Goal: Communication & Community: Ask a question

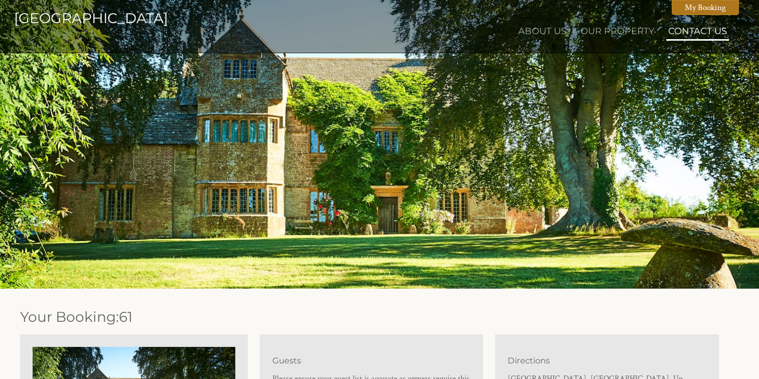
click at [687, 30] on link "Contact Us" at bounding box center [697, 31] width 59 height 11
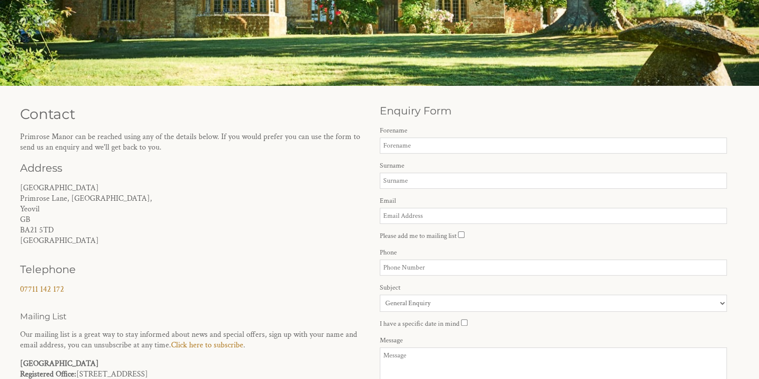
scroll to position [201, 0]
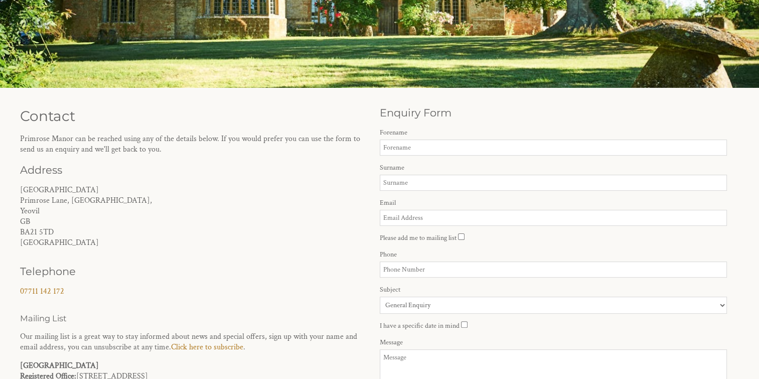
click at [395, 148] on input "Forename" at bounding box center [554, 148] width 348 height 16
type input "[PERSON_NAME]"
click at [407, 183] on input "Surname" at bounding box center [554, 183] width 348 height 16
type input "Brown"
click at [401, 219] on input "Email" at bounding box center [554, 218] width 348 height 16
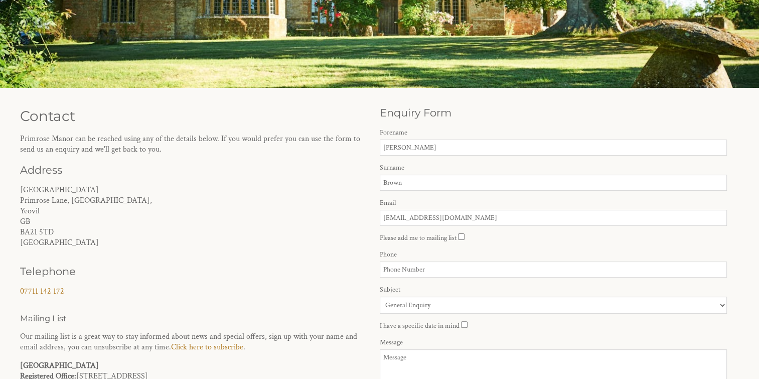
type input "[EMAIL_ADDRESS][DOMAIN_NAME]"
click at [411, 270] on input "Phone" at bounding box center [554, 269] width 348 height 16
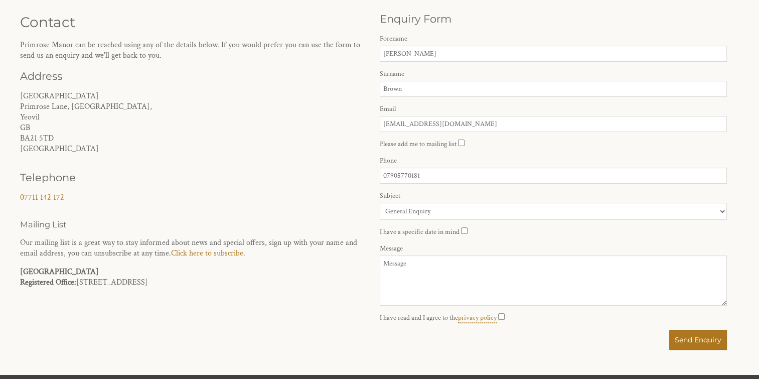
scroll to position [301, 0]
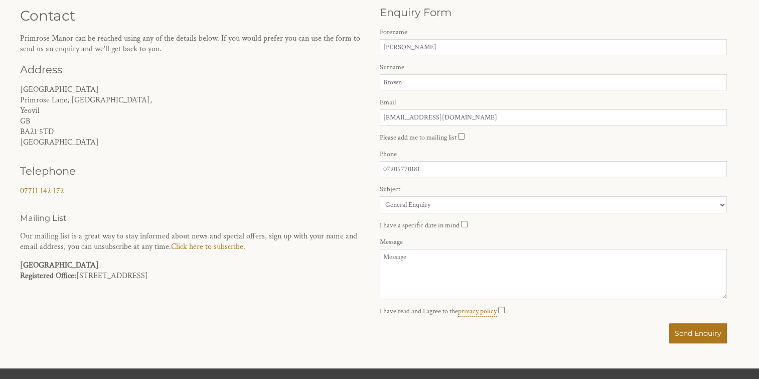
type input "07905770181"
click at [389, 205] on select "General Enquiry [GEOGRAPHIC_DATA]" at bounding box center [554, 204] width 348 height 17
select select "1070"
click at [380, 197] on select "General Enquiry [GEOGRAPHIC_DATA]" at bounding box center [554, 204] width 348 height 17
click at [400, 261] on textarea "Message" at bounding box center [554, 274] width 348 height 50
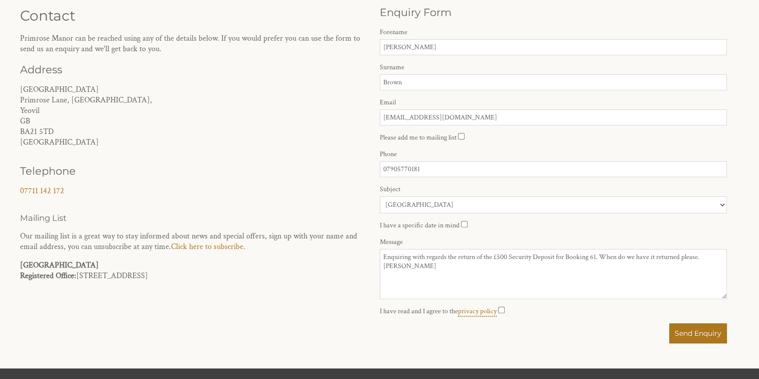
type textarea "Enquiring with regards the return of the £500 Security Deposit for Booking 61. …"
click at [694, 335] on button "Send Enquiry" at bounding box center [698, 333] width 58 height 20
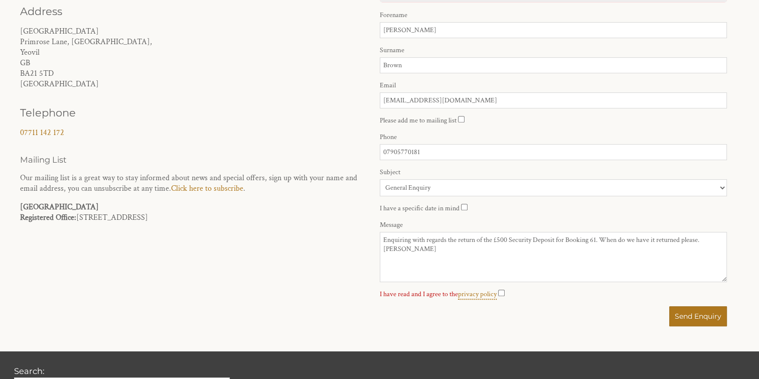
scroll to position [335, 0]
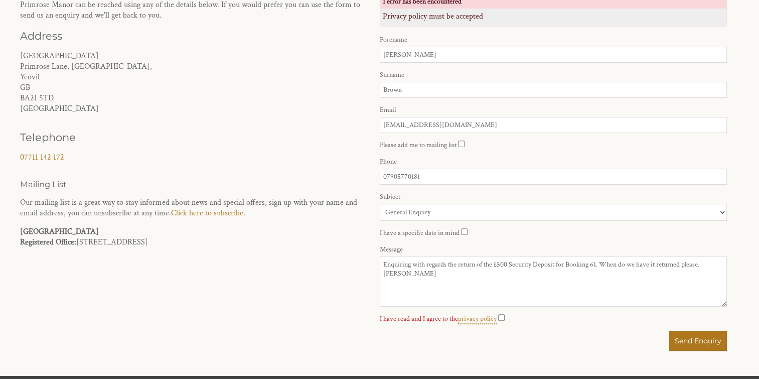
click at [503, 321] on input "I have read and I agree to the privacy policy" at bounding box center [501, 317] width 7 height 7
checkbox input "true"
click at [690, 341] on button "Send Enquiry" at bounding box center [698, 341] width 58 height 20
